Goal: Task Accomplishment & Management: Use online tool/utility

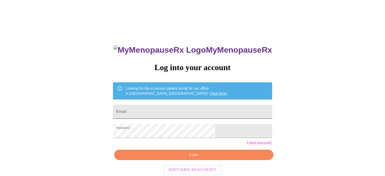
click at [170, 111] on input "Email" at bounding box center [192, 112] width 159 height 14
type input "hkroetch@icloud.com"
click at [178, 158] on span "Login" at bounding box center [193, 155] width 147 height 6
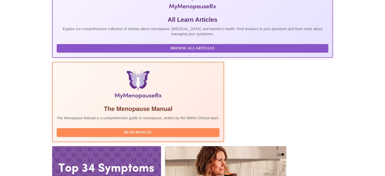
scroll to position [100, 0]
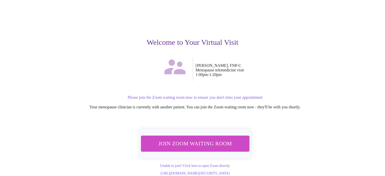
scroll to position [29, 0]
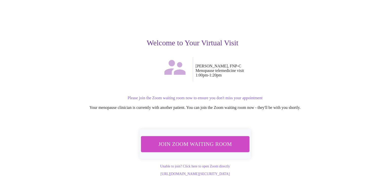
click at [192, 142] on span "Join Zoom Waiting Room" at bounding box center [194, 143] width 95 height 9
